Goal: Information Seeking & Learning: Learn about a topic

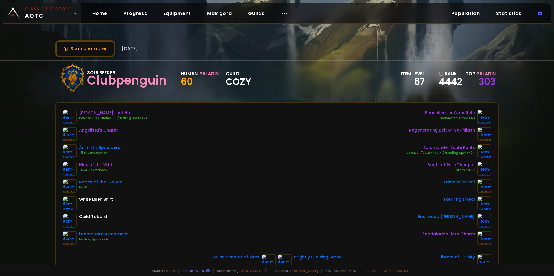
click at [60, 10] on small "Classic Hardcore" at bounding box center [48, 8] width 46 height 5
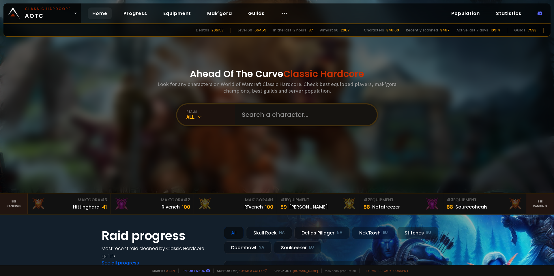
click at [249, 106] on input "text" at bounding box center [304, 114] width 132 height 21
type input "[PERSON_NAME]"
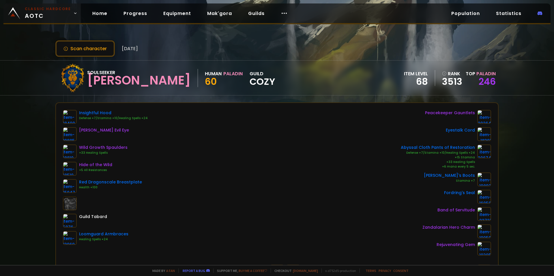
click at [34, 14] on span "Classic Hardcore AOTC" at bounding box center [48, 13] width 46 height 14
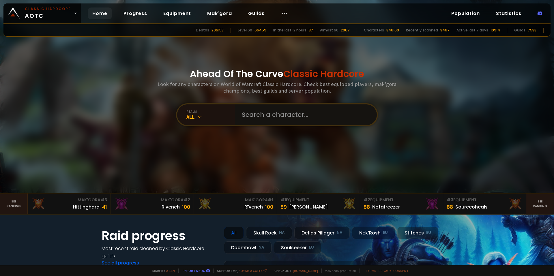
click at [264, 117] on input "text" at bounding box center [304, 114] width 132 height 21
type input "ultrabussy"
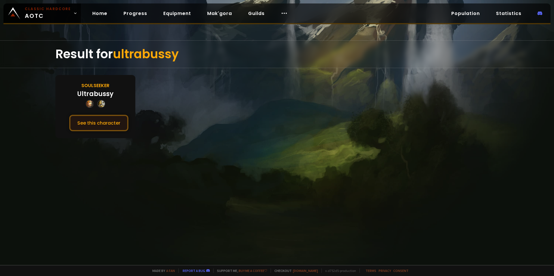
click at [97, 121] on button "See this character" at bounding box center [98, 123] width 59 height 16
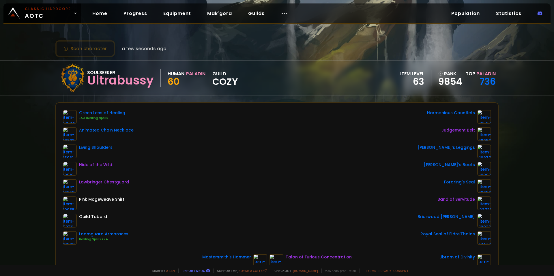
click at [39, 27] on div "Scan character a few seconds ago Soulseeker Ultrabussy Human Paladin 60 guild C…" at bounding box center [277, 132] width 554 height 265
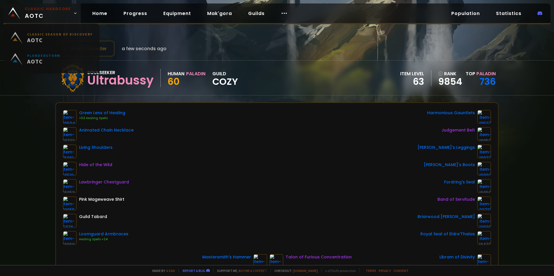
click at [41, 13] on span "Classic Hardcore AOTC" at bounding box center [48, 13] width 46 height 14
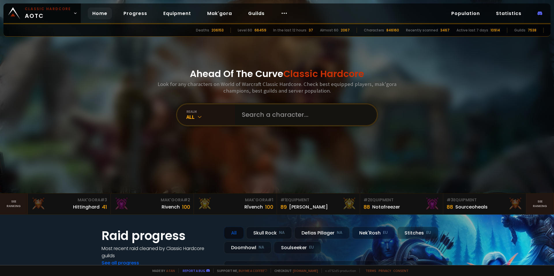
click at [305, 116] on input "text" at bounding box center [304, 114] width 132 height 21
type input "zareanna"
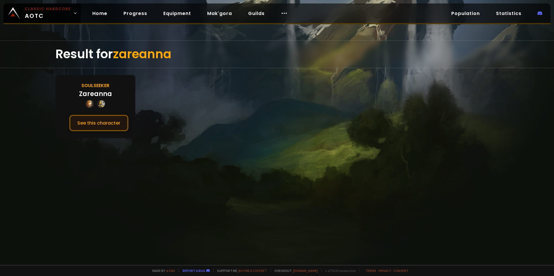
click at [83, 124] on button "See this character" at bounding box center [98, 123] width 59 height 16
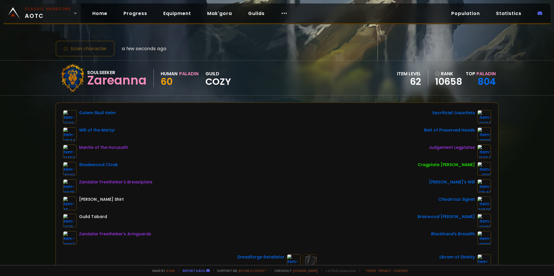
click at [70, 10] on link "Classic Hardcore AOTC" at bounding box center [41, 13] width 77 height 20
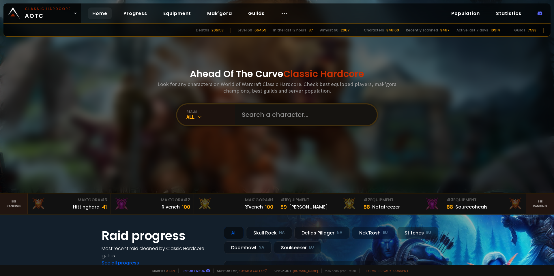
click at [263, 119] on input "text" at bounding box center [304, 114] width 132 height 21
type input "ragepyre"
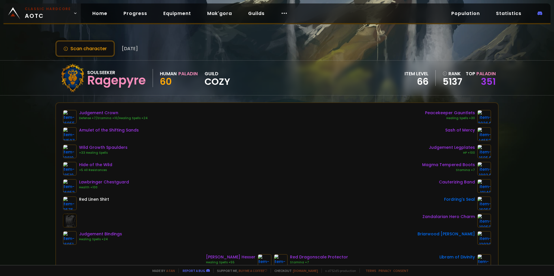
click at [31, 5] on link "Classic Hardcore AOTC" at bounding box center [41, 13] width 77 height 20
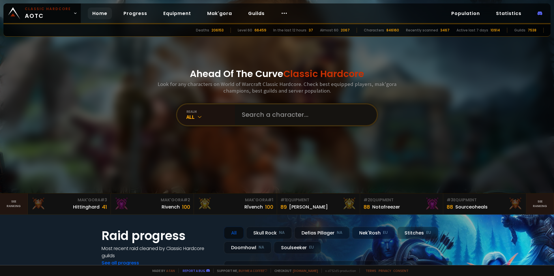
click at [258, 112] on input "text" at bounding box center [304, 114] width 132 height 21
type input "skillbops"
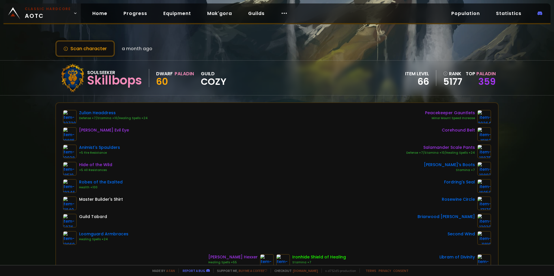
click at [50, 14] on span "Classic Hardcore AOTC" at bounding box center [48, 13] width 46 height 14
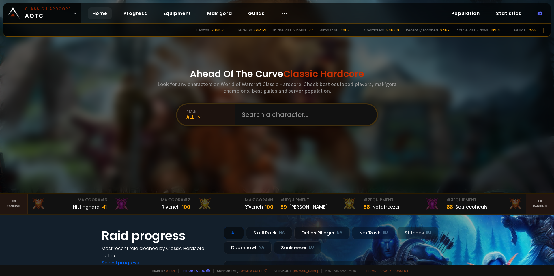
click at [272, 126] on div "realm All" at bounding box center [277, 114] width 202 height 23
click at [272, 118] on input "text" at bounding box center [304, 114] width 132 height 21
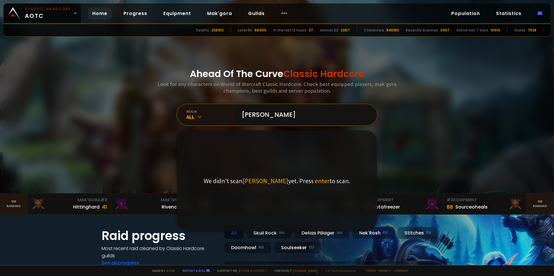
type input "kolossos"
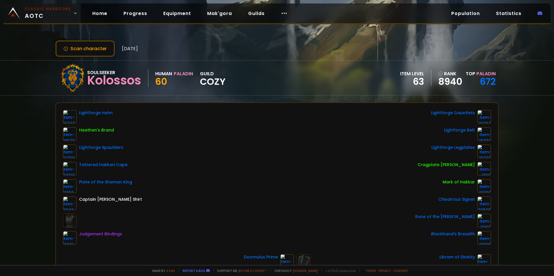
click at [52, 15] on span "Classic Hardcore AOTC" at bounding box center [48, 13] width 46 height 14
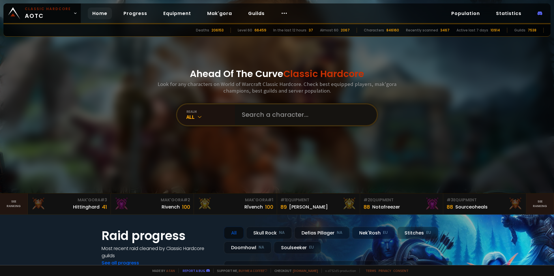
click at [278, 121] on input "text" at bounding box center [304, 114] width 132 height 21
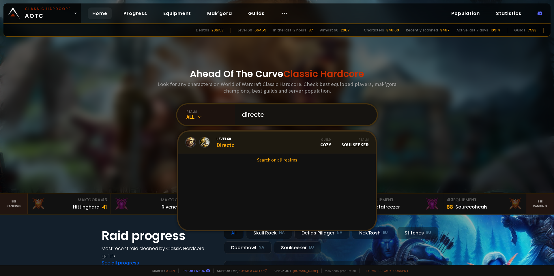
type input "directc"
click at [275, 141] on link "Level 60 Directc Guild Cozy Realm Soulseeker" at bounding box center [276, 143] width 197 height 22
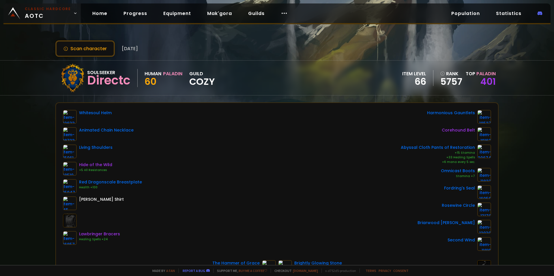
click at [43, 19] on span "Classic Hardcore AOTC" at bounding box center [48, 13] width 46 height 14
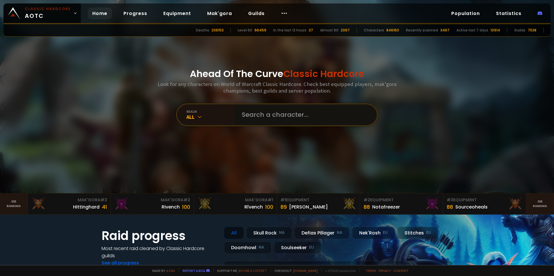
click at [254, 122] on input "text" at bounding box center [304, 114] width 132 height 21
type input "uffe"
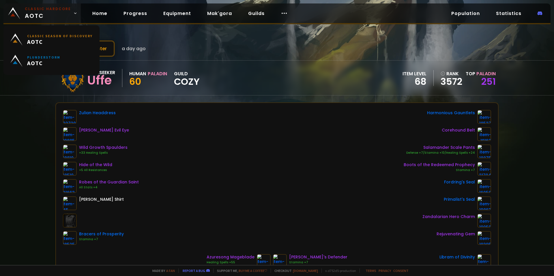
click at [46, 10] on small "Classic Hardcore" at bounding box center [48, 8] width 46 height 5
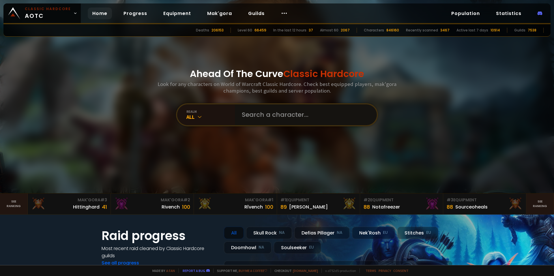
click at [299, 113] on input "text" at bounding box center [304, 114] width 132 height 21
type input "fines"
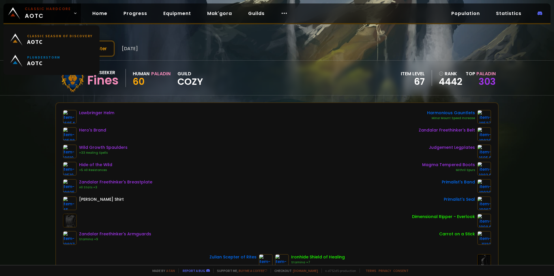
drag, startPoint x: 47, startPoint y: 12, endPoint x: 58, endPoint y: 24, distance: 15.7
click at [46, 12] on span "Classic Hardcore AOTC" at bounding box center [48, 13] width 46 height 14
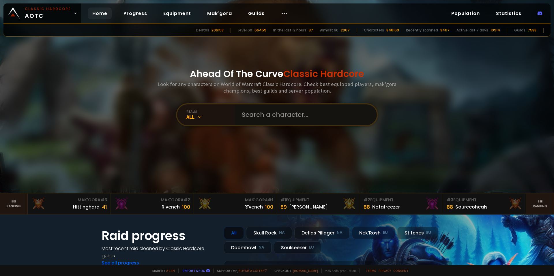
click at [260, 115] on input "text" at bounding box center [304, 114] width 132 height 21
type input "arzyus"
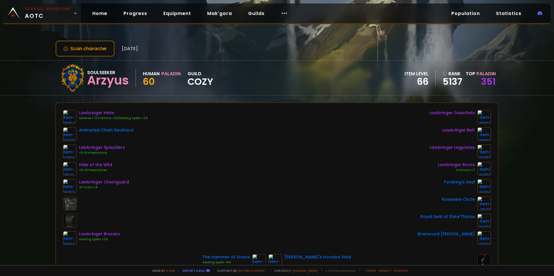
click at [45, 14] on span "Classic Hardcore AOTC" at bounding box center [48, 13] width 46 height 14
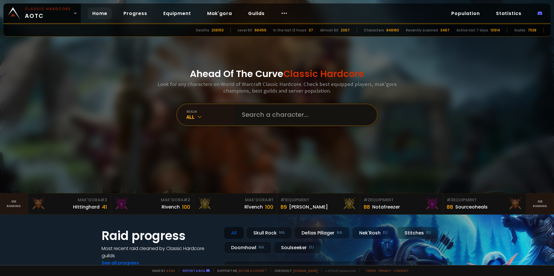
click at [281, 108] on input "text" at bounding box center [304, 114] width 132 height 21
type input "skitskin"
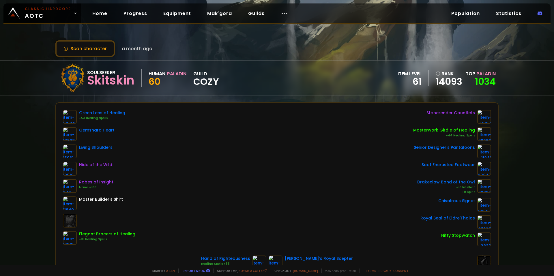
click at [48, 2] on div "Scan character a month ago Soulseeker Skitskin Human Paladin 60 guild Cozy item…" at bounding box center [277, 132] width 554 height 265
click at [45, 19] on span "Classic Hardcore AOTC" at bounding box center [48, 13] width 46 height 14
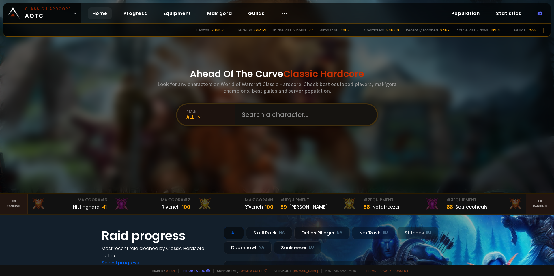
click at [275, 112] on input "text" at bounding box center [304, 114] width 132 height 21
type input "y"
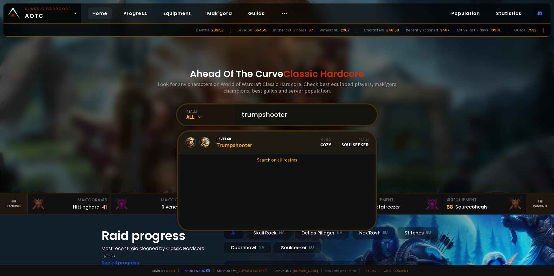
type input "trumpshooter"
click at [334, 145] on div "Guild Cozy Realm Soulseeker" at bounding box center [344, 142] width 48 height 10
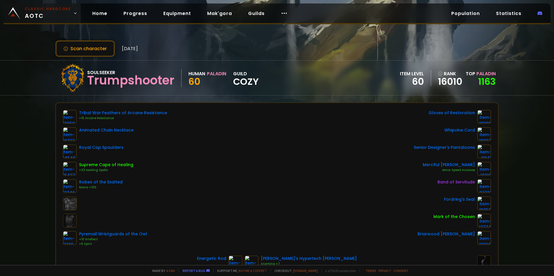
click at [27, 9] on small "Classic Hardcore" at bounding box center [48, 8] width 46 height 5
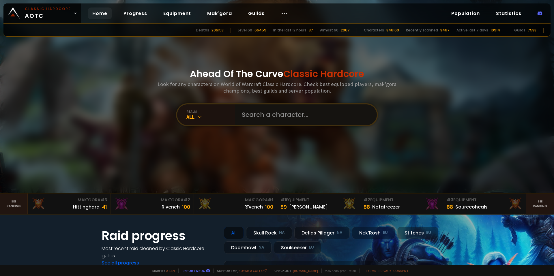
click at [300, 117] on input "text" at bounding box center [304, 114] width 132 height 21
type input "healpala"
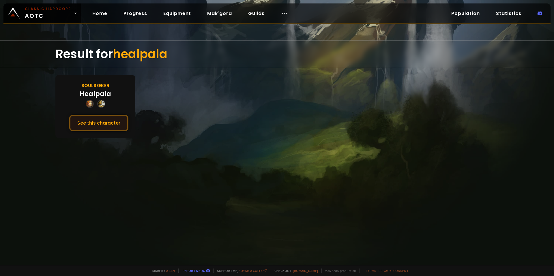
click at [92, 126] on button "See this character" at bounding box center [98, 123] width 59 height 16
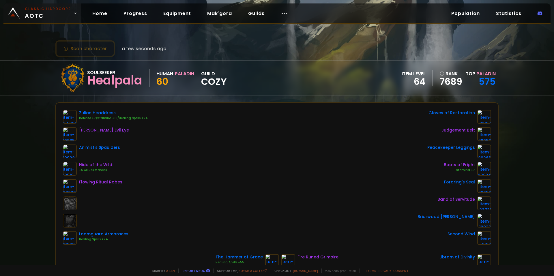
click at [27, 6] on small "Classic Hardcore" at bounding box center [48, 8] width 46 height 5
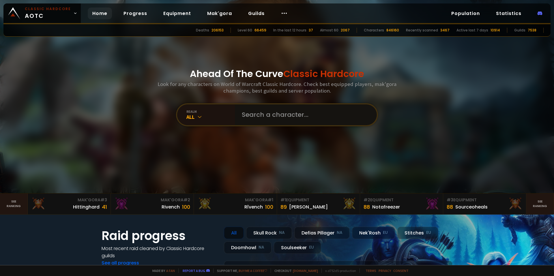
click at [264, 110] on input "text" at bounding box center [304, 114] width 132 height 21
type input "clubpenguin"
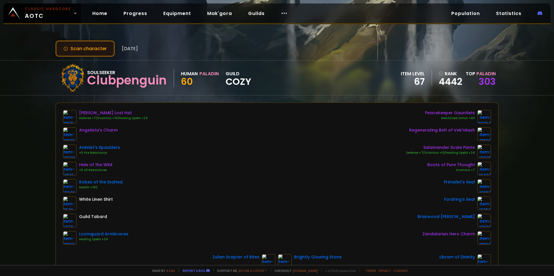
click at [85, 46] on button "Scan character" at bounding box center [84, 48] width 59 height 16
